Goal: Information Seeking & Learning: Learn about a topic

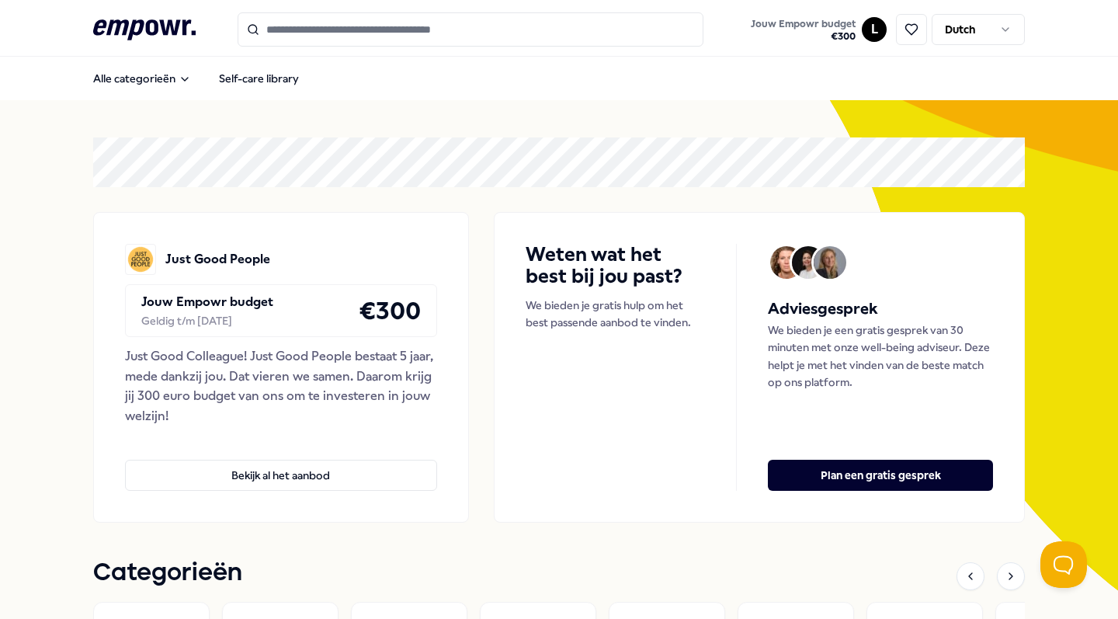
click at [378, 502] on div "Just Good People Jouw Empowr budget Geldig t/m [DATE] € 300 Just Good Colleague…" at bounding box center [281, 367] width 376 height 311
click at [372, 474] on button "Bekijk al het aanbod" at bounding box center [281, 475] width 312 height 31
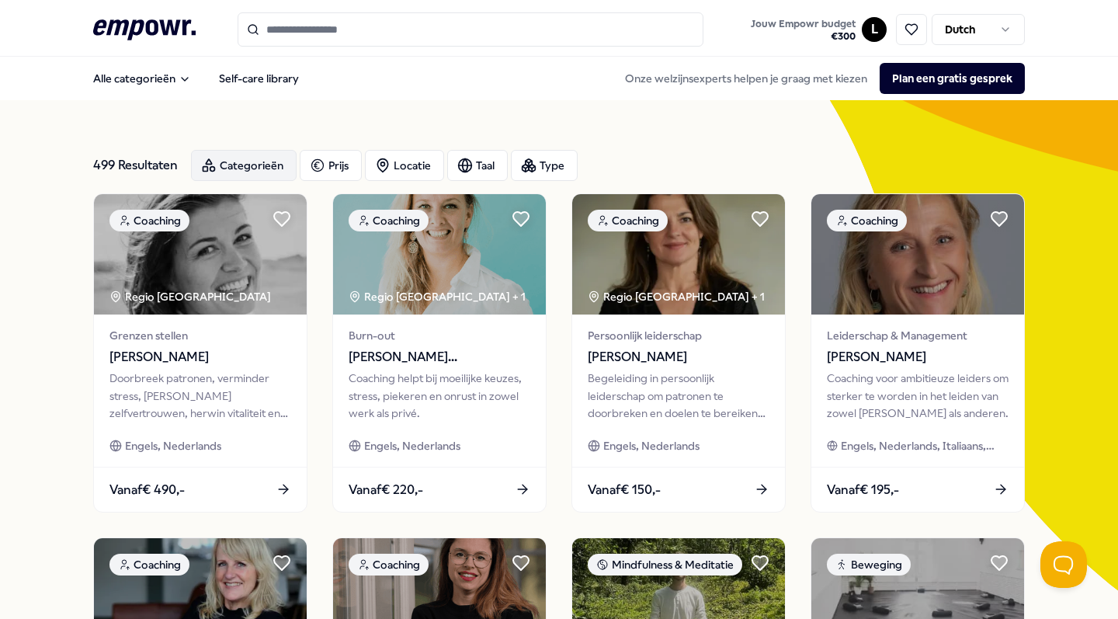
click at [248, 168] on div "Categorieën" at bounding box center [244, 165] width 106 height 31
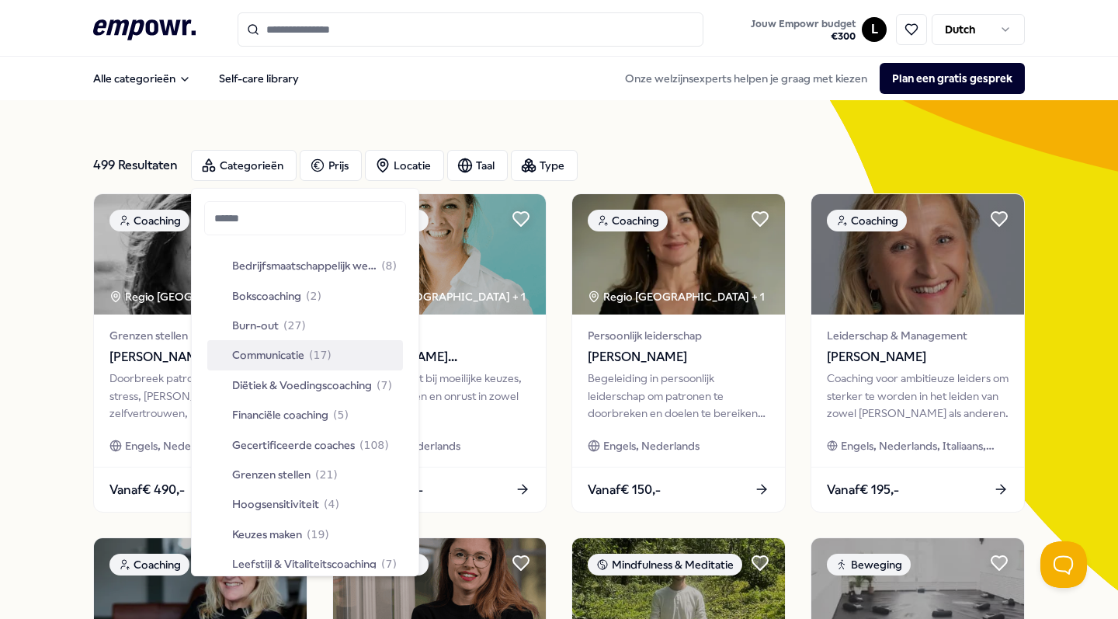
scroll to position [105, 0]
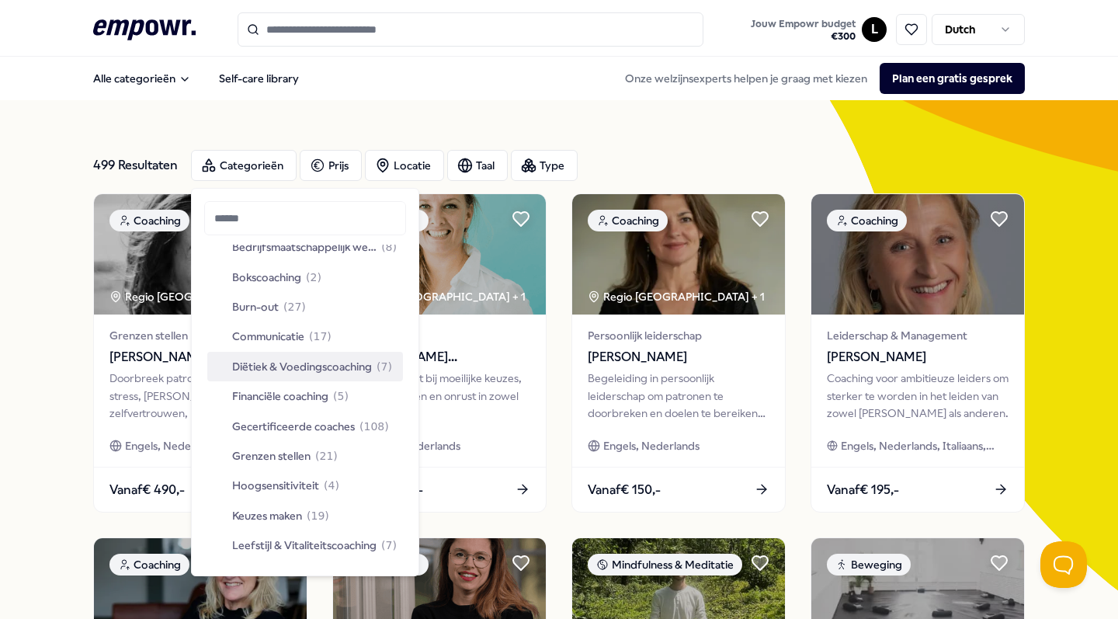
click at [347, 364] on span "Diëtiek & Voedingscoaching" at bounding box center [302, 366] width 140 height 17
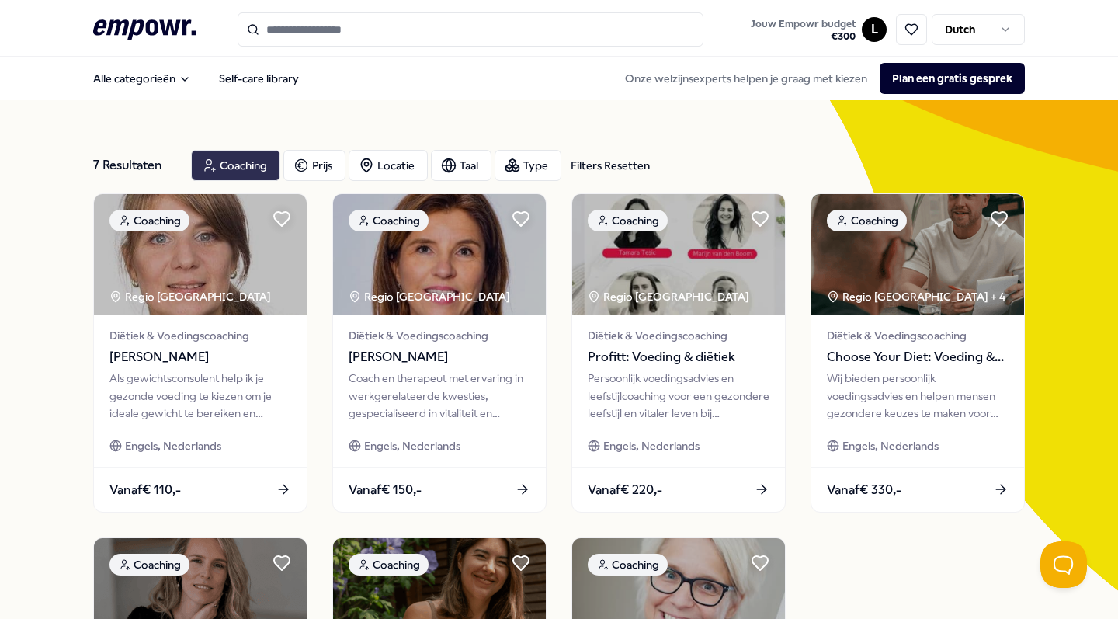
click at [229, 165] on div "Coaching" at bounding box center [235, 165] width 89 height 31
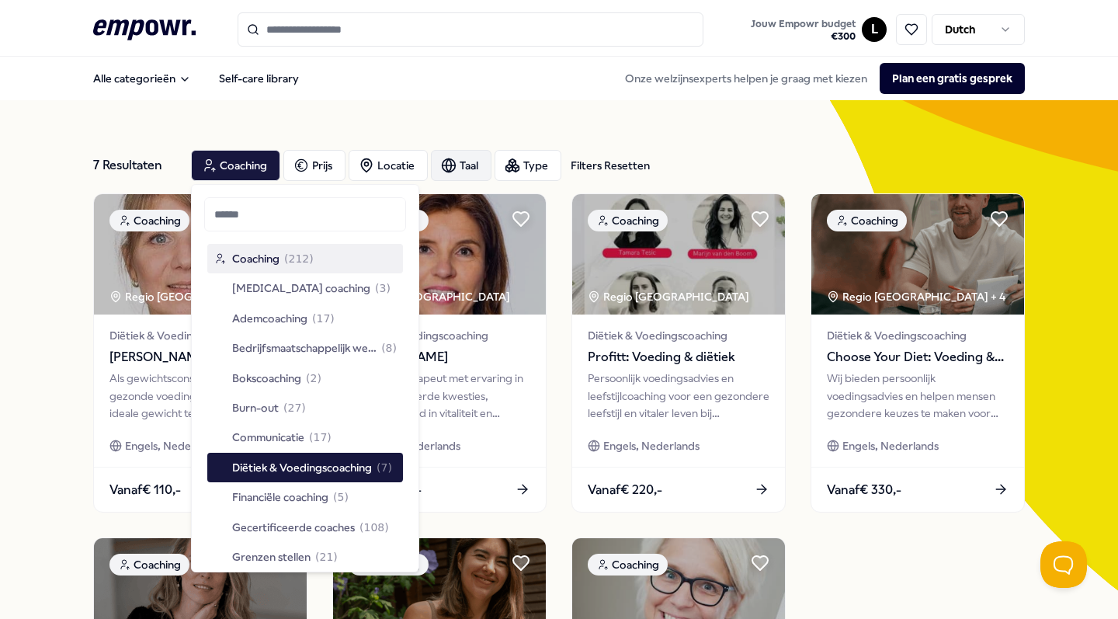
click at [456, 168] on circle "button" at bounding box center [449, 165] width 13 height 13
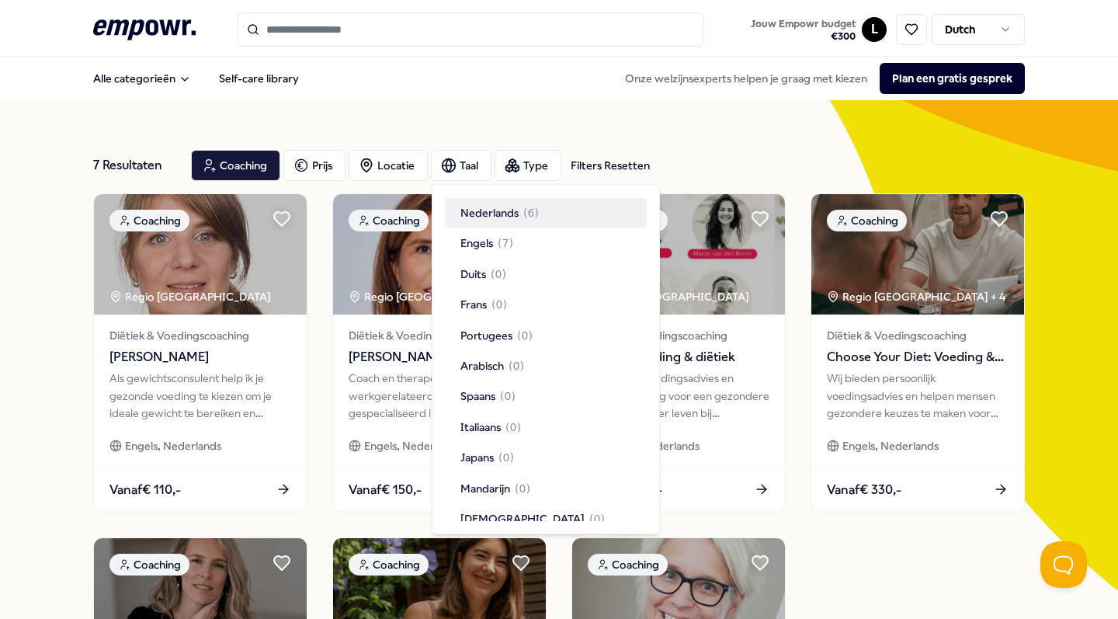
click at [469, 211] on span "Nederlands" at bounding box center [489, 212] width 58 height 17
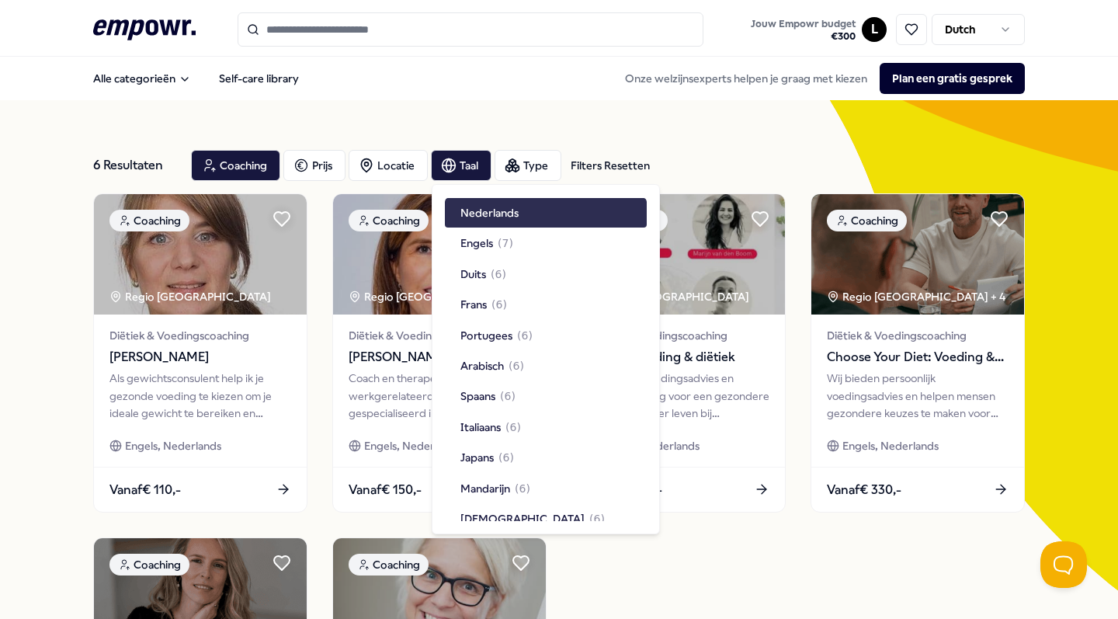
click at [500, 209] on span "Nederlands" at bounding box center [489, 212] width 58 height 17
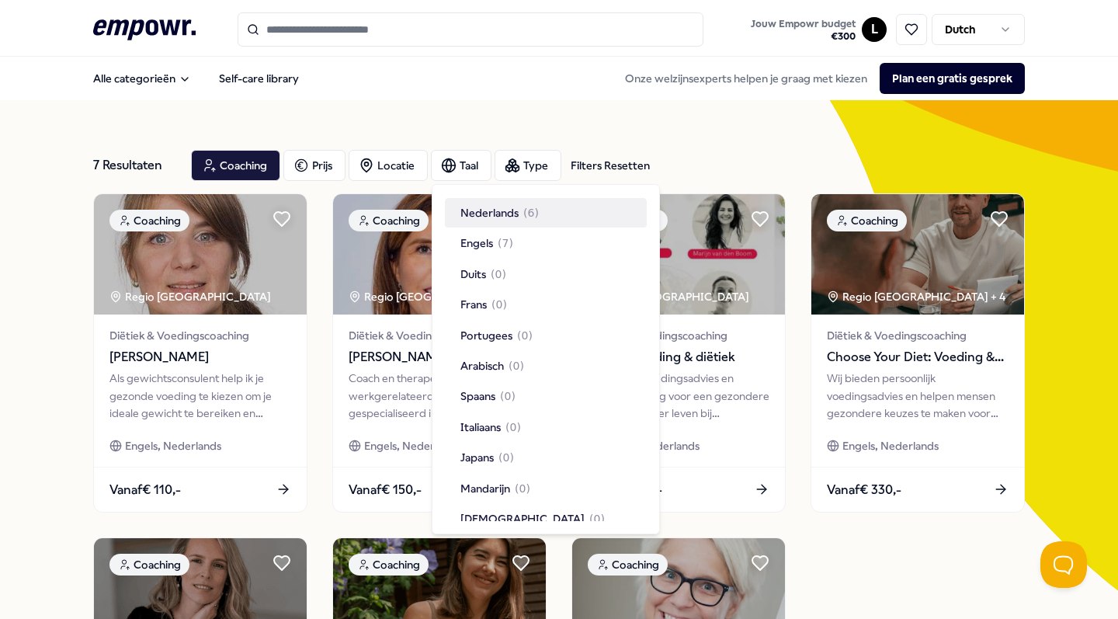
click at [500, 209] on span "Nederlands" at bounding box center [489, 212] width 58 height 17
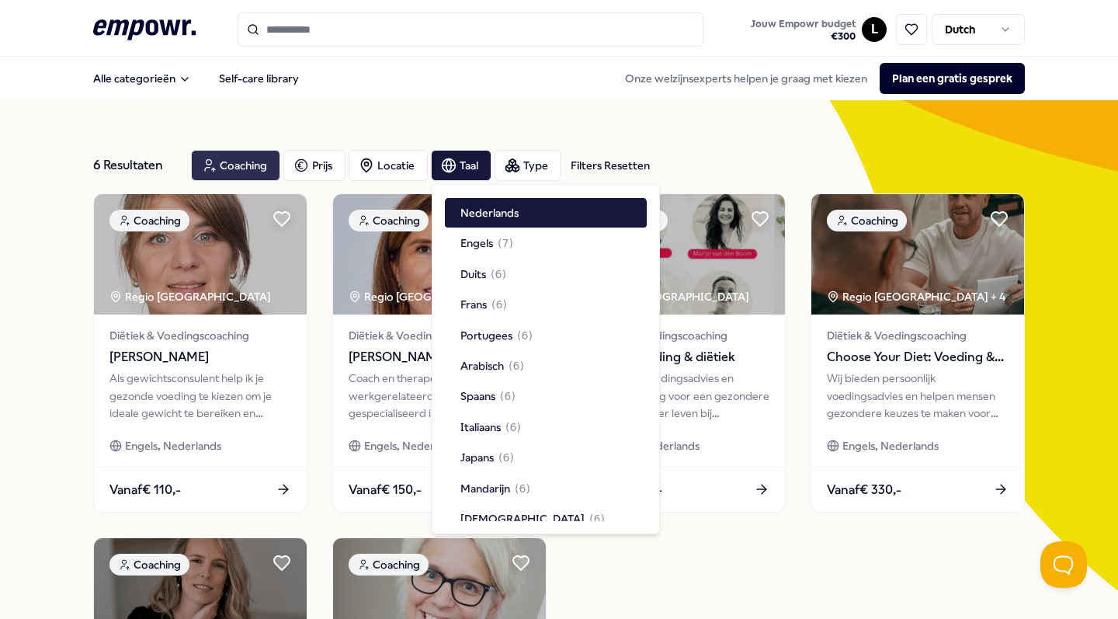
click at [226, 163] on div "Coaching" at bounding box center [235, 165] width 89 height 31
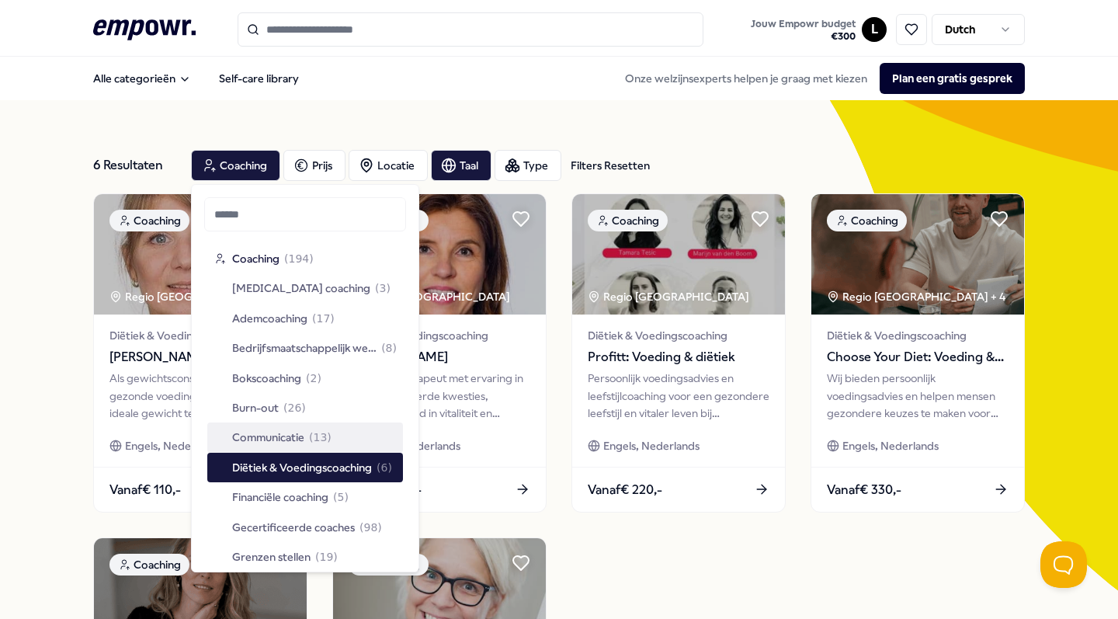
click at [315, 433] on span "( 13 )" at bounding box center [320, 437] width 23 height 17
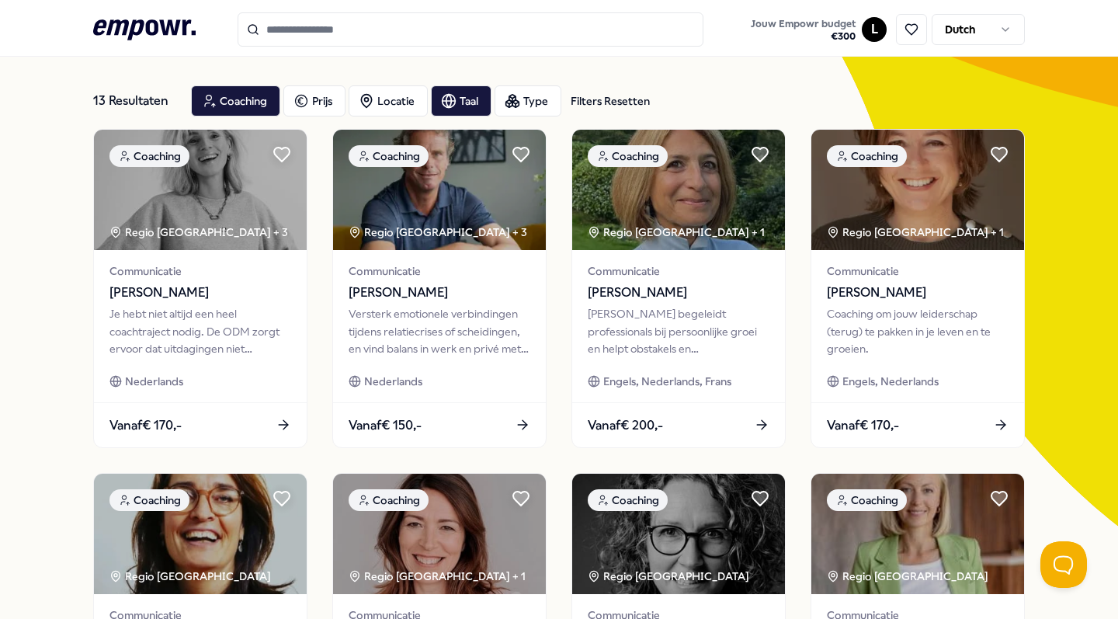
scroll to position [62, 0]
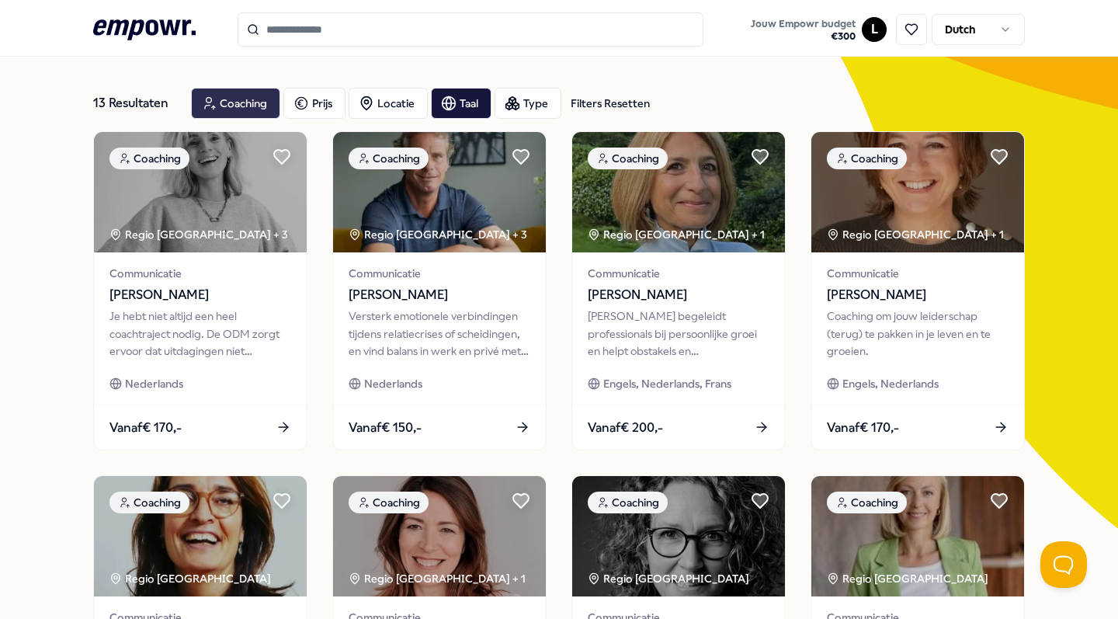
click at [268, 104] on div "Coaching" at bounding box center [235, 103] width 89 height 31
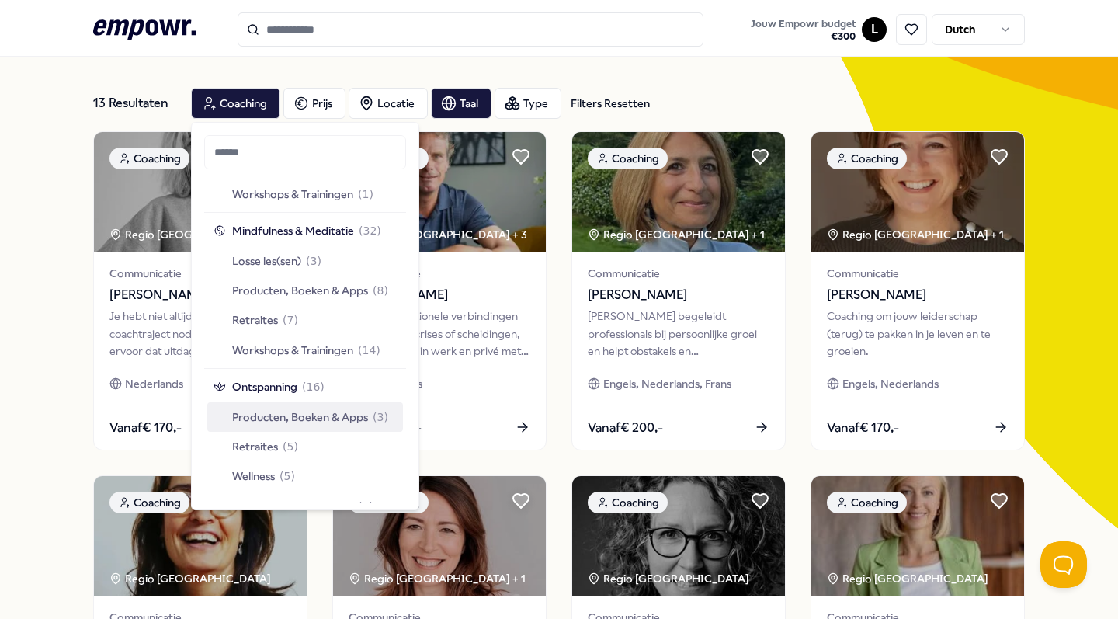
scroll to position [1360, 0]
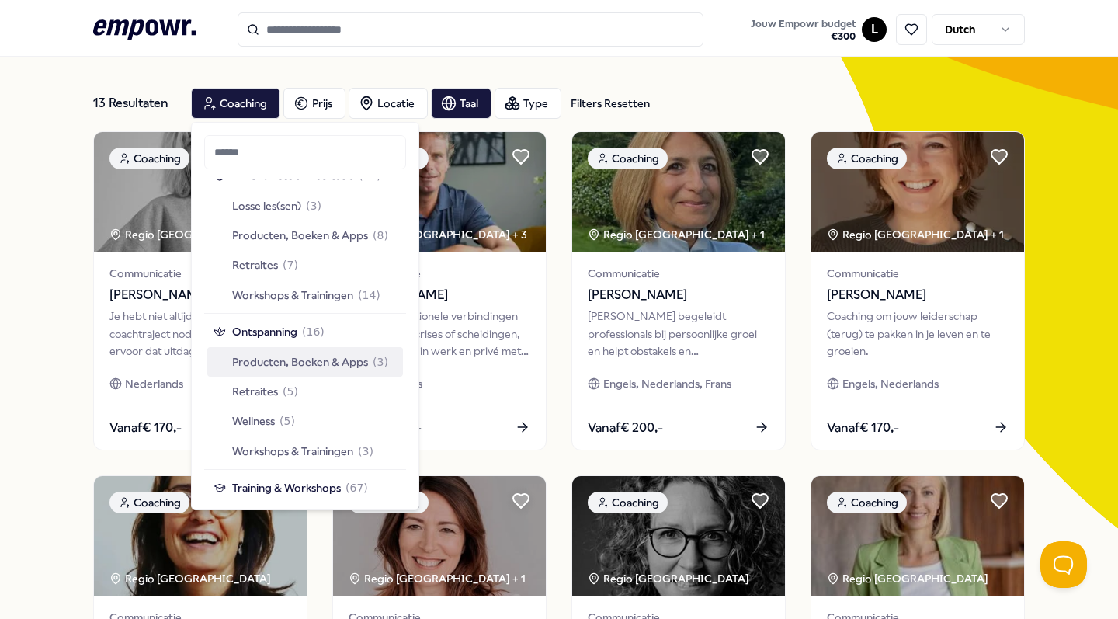
click at [348, 353] on span "Producten, Boeken & Apps" at bounding box center [300, 361] width 136 height 17
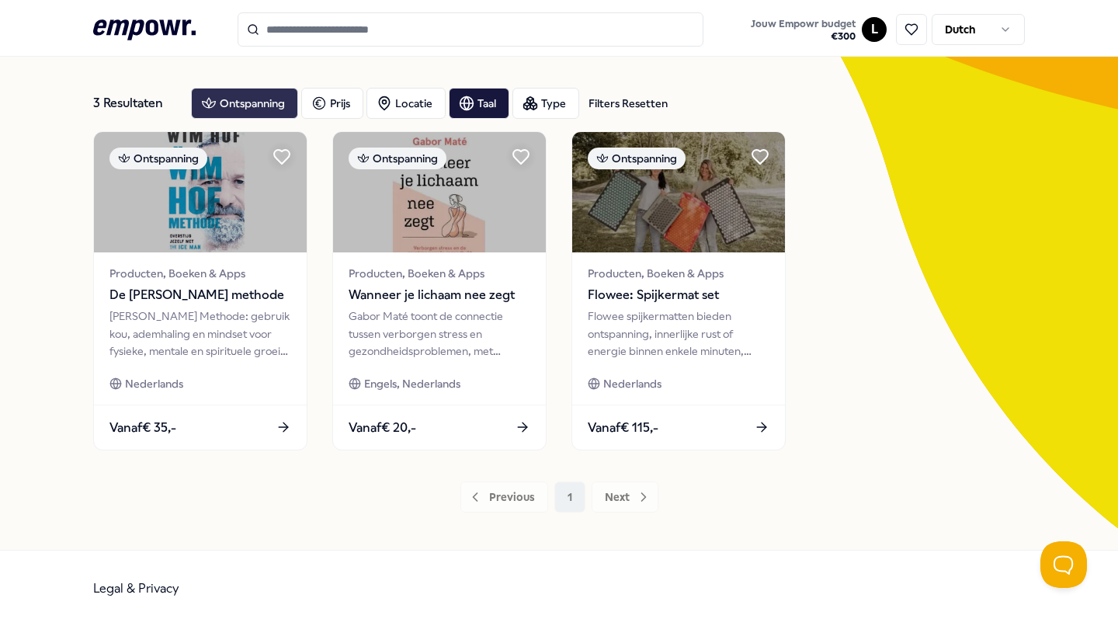
click at [275, 106] on div "Ontspanning" at bounding box center [244, 103] width 107 height 31
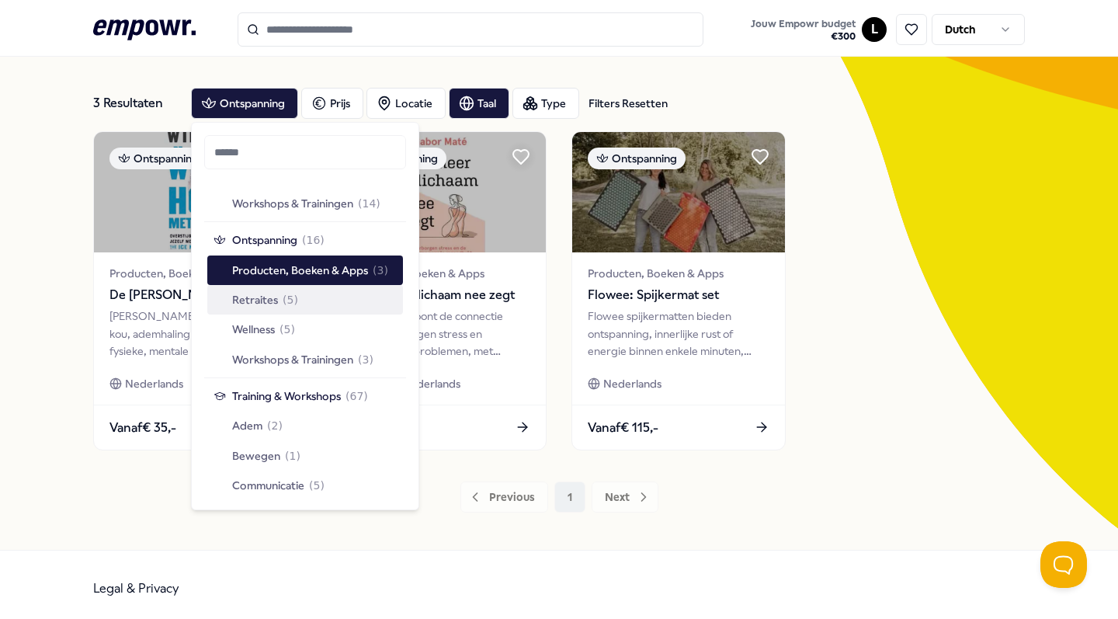
scroll to position [1456, 0]
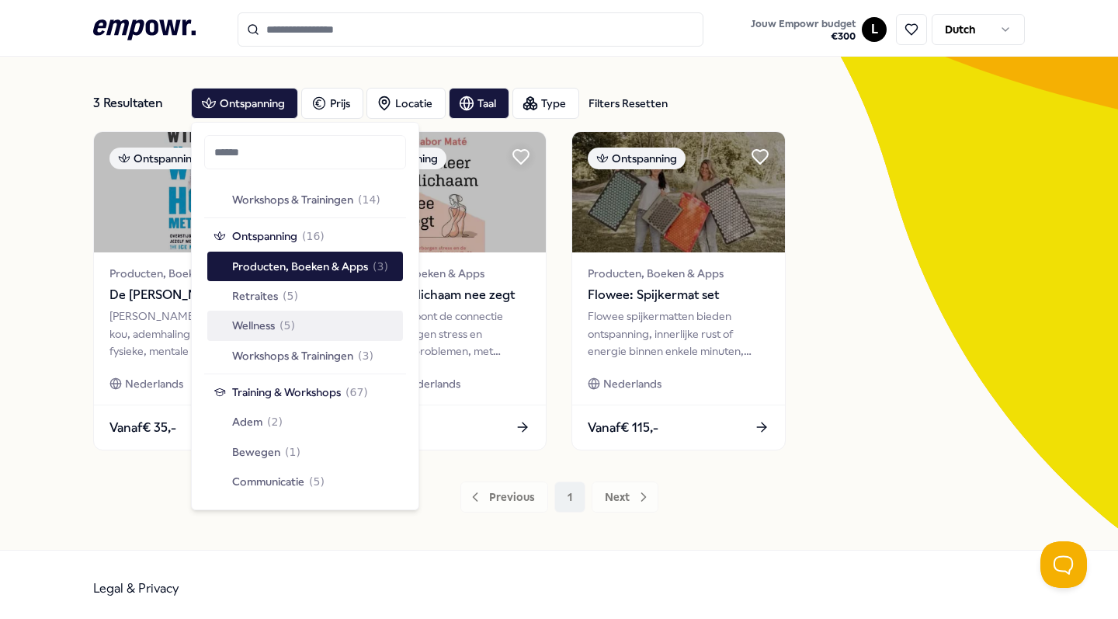
click at [308, 321] on div "Wellness ( 5 )" at bounding box center [305, 326] width 196 height 30
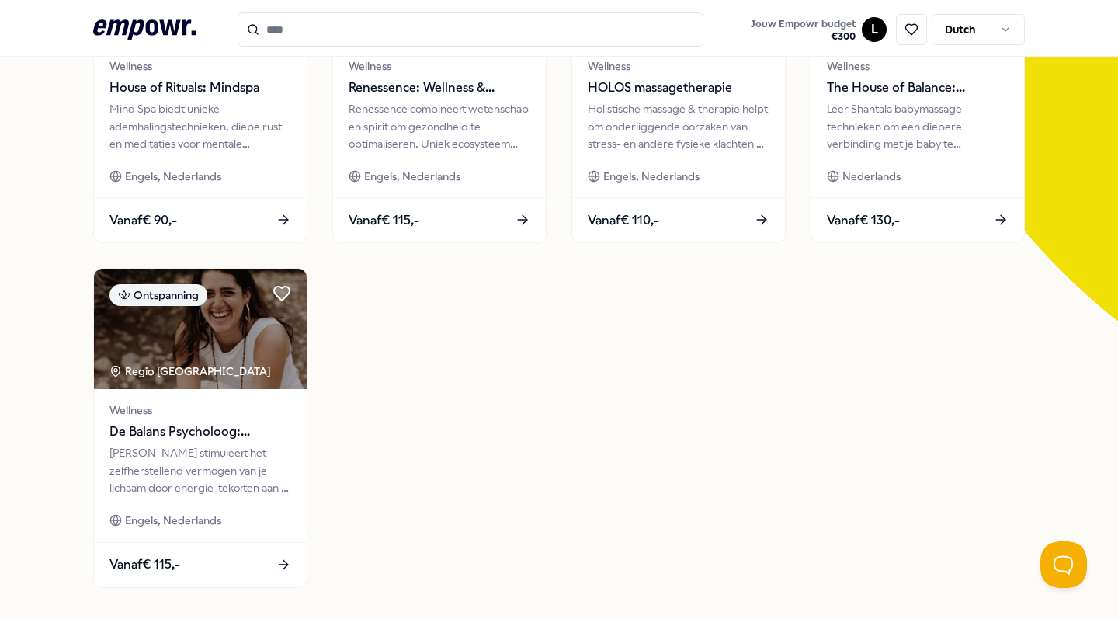
scroll to position [273, 0]
